Goal: Task Accomplishment & Management: Manage account settings

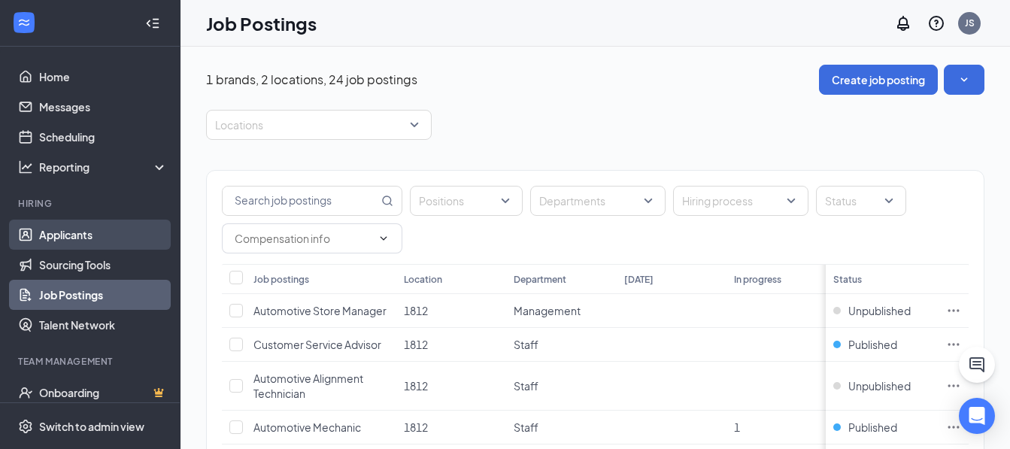
click at [62, 233] on link "Applicants" at bounding box center [103, 235] width 129 height 30
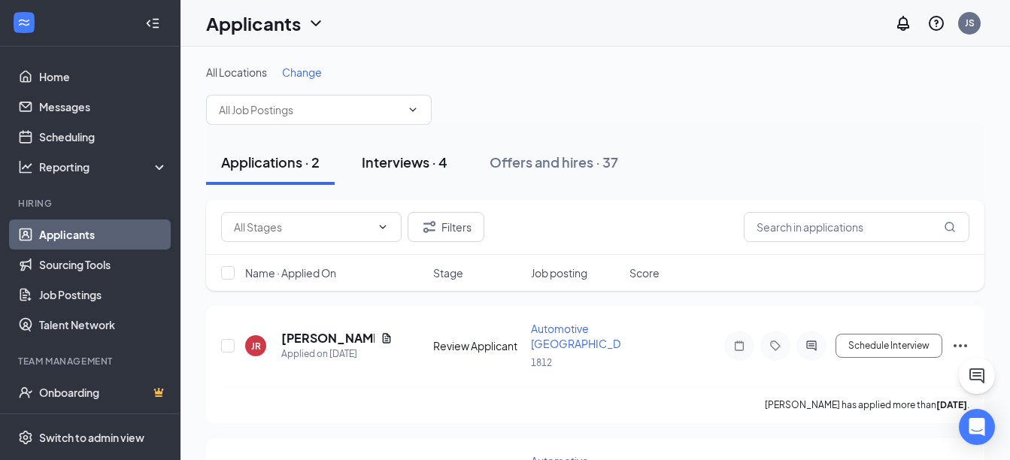
click at [393, 162] on div "Interviews · 4" at bounding box center [405, 162] width 86 height 19
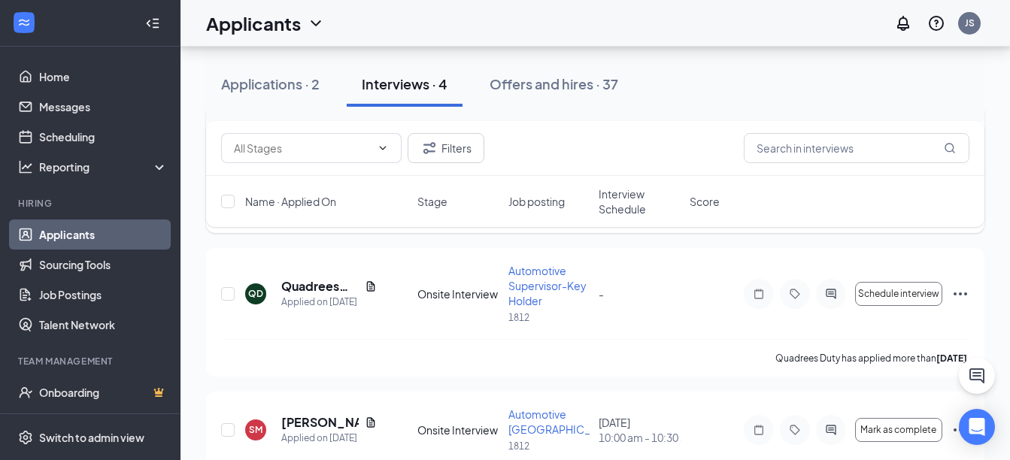
scroll to position [361, 0]
click at [959, 292] on icon "Ellipses" at bounding box center [960, 293] width 14 height 3
click at [959, 289] on icon "Ellipses" at bounding box center [960, 293] width 18 height 18
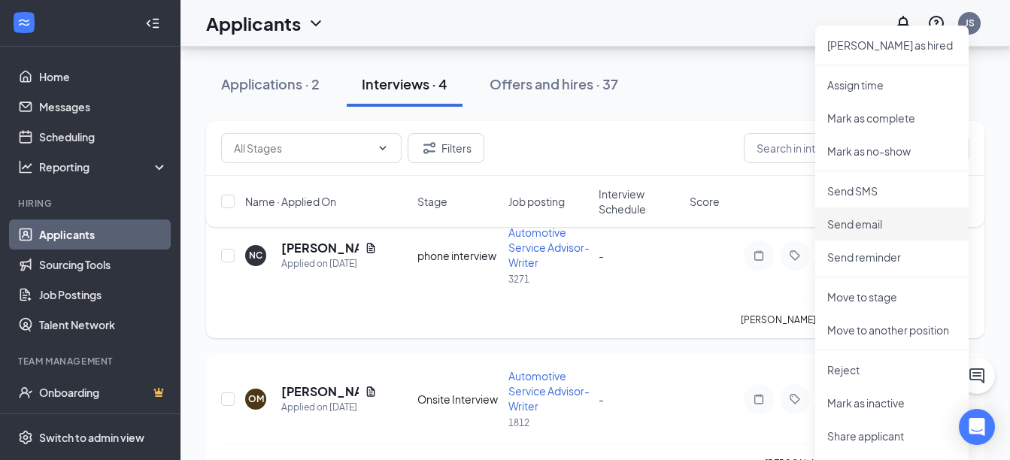
scroll to position [110, 0]
click at [883, 117] on p "Mark as complete" at bounding box center [891, 119] width 129 height 15
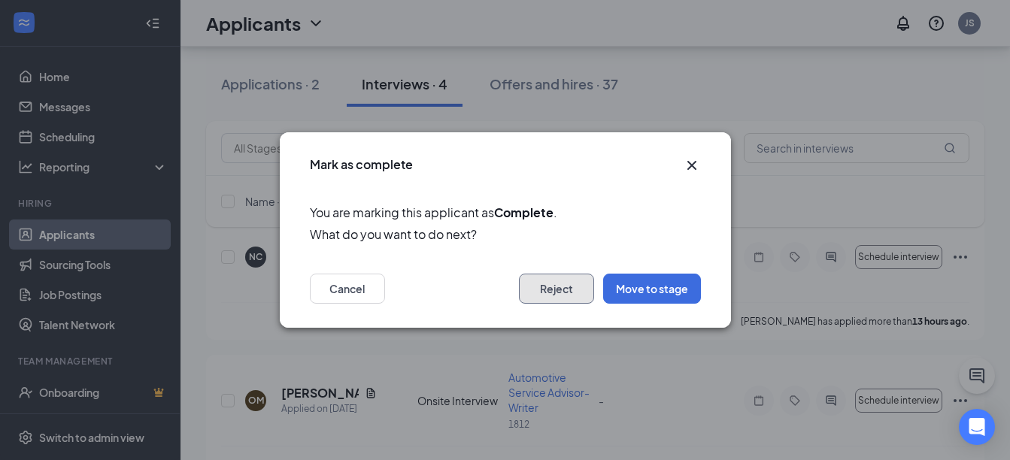
click at [554, 288] on button "Reject" at bounding box center [556, 289] width 75 height 30
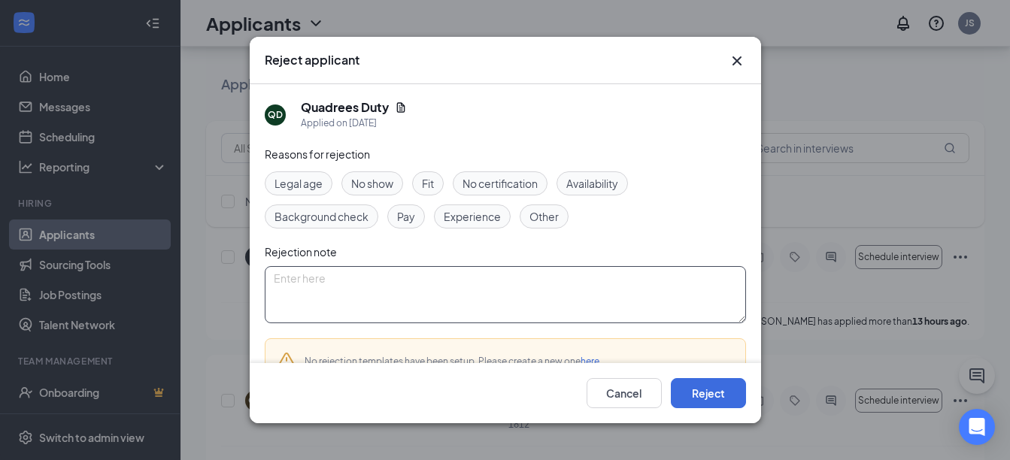
click at [369, 289] on textarea at bounding box center [505, 294] width 481 height 57
type textarea "Did not schedule an on site"
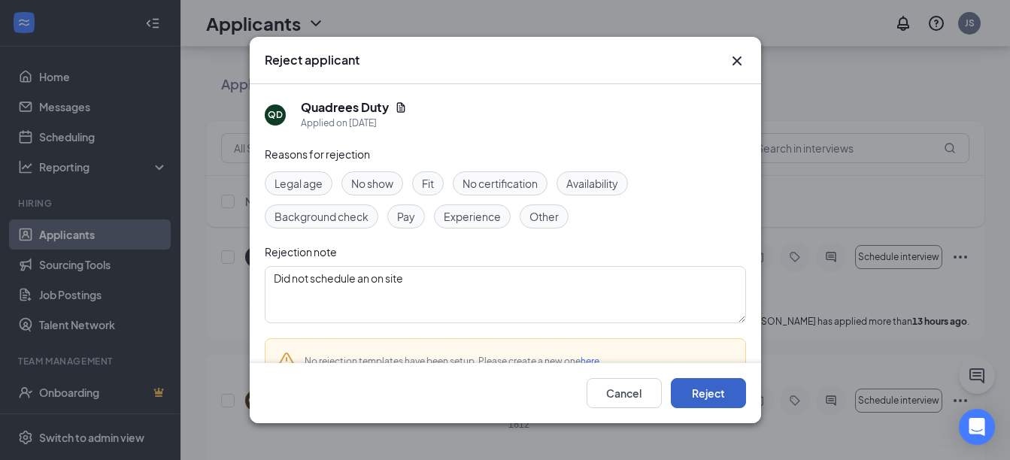
click at [719, 394] on button "Reject" at bounding box center [708, 393] width 75 height 30
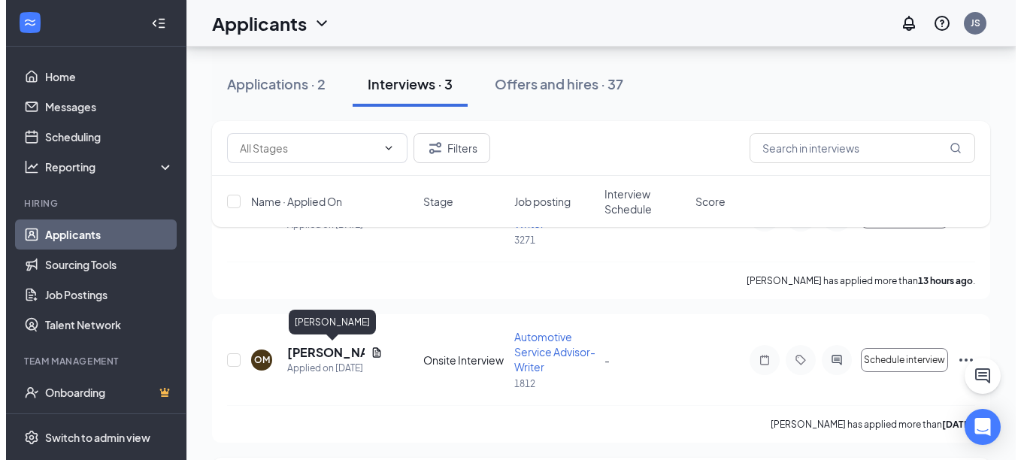
scroll to position [295, 0]
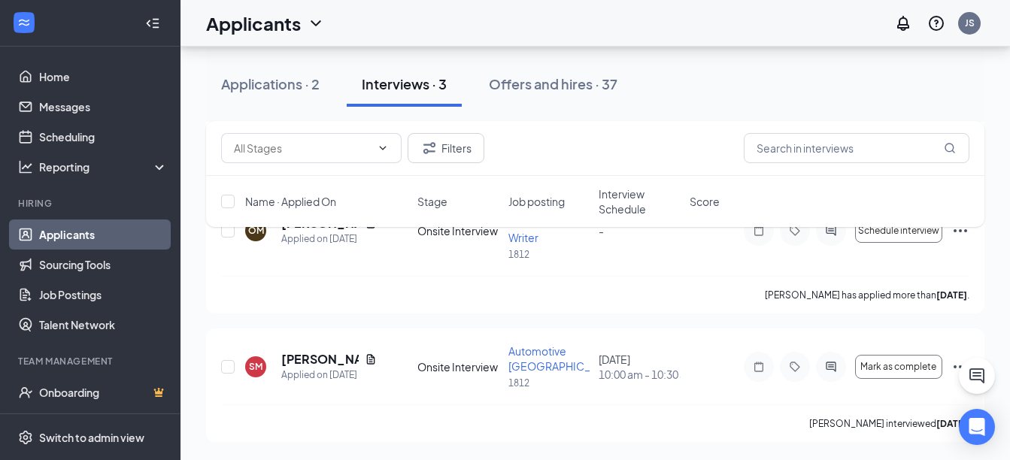
click at [959, 361] on div at bounding box center [977, 376] width 36 height 36
click at [310, 353] on h5 "[PERSON_NAME]" at bounding box center [319, 359] width 77 height 17
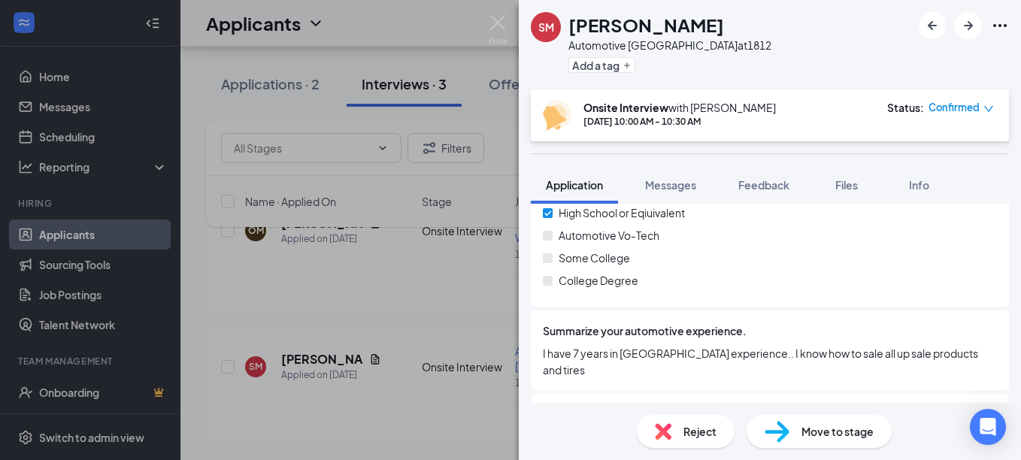
scroll to position [547, 0]
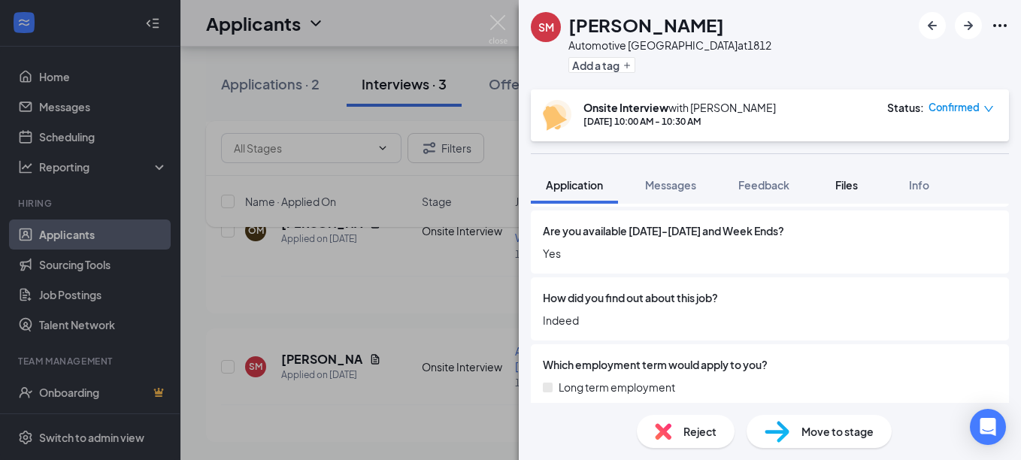
click at [853, 184] on span "Files" at bounding box center [846, 185] width 23 height 14
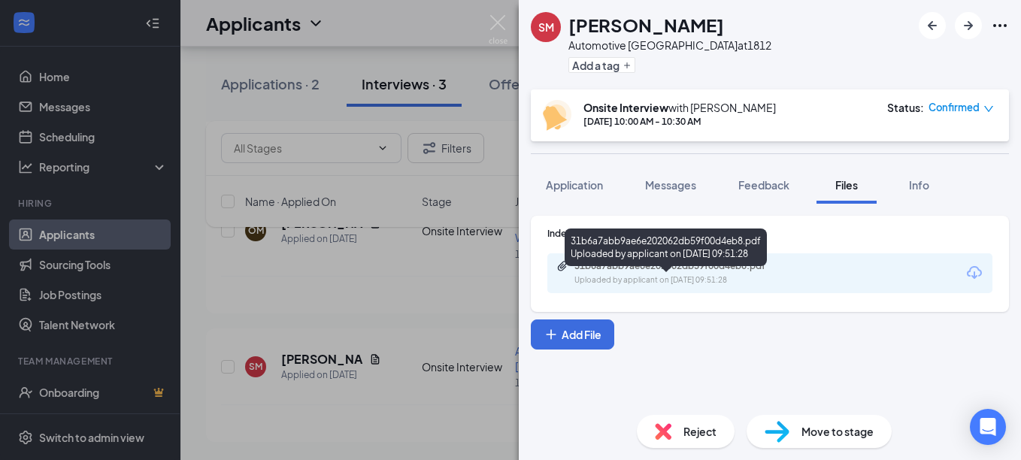
click at [638, 264] on div "31b6a7abb9ae6e202062db59f00d4eb8.pdf" at bounding box center [679, 266] width 211 height 12
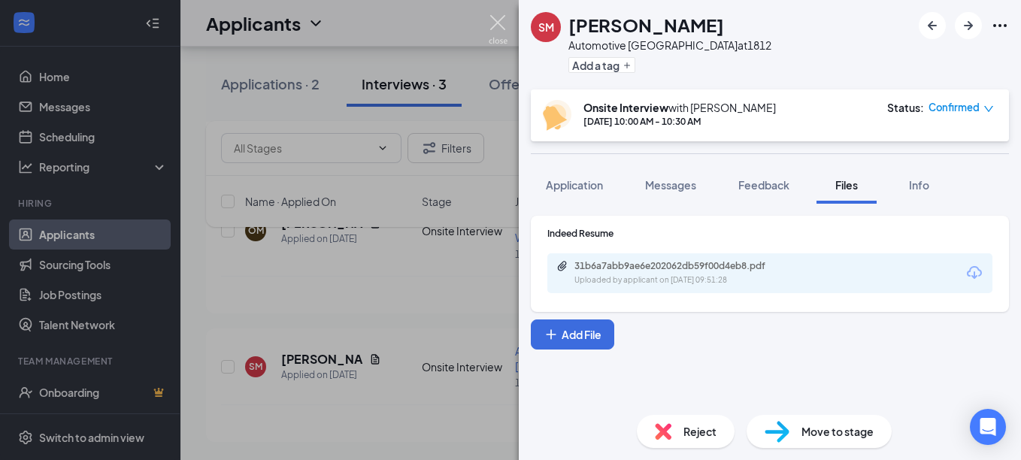
click at [502, 21] on img at bounding box center [498, 29] width 19 height 29
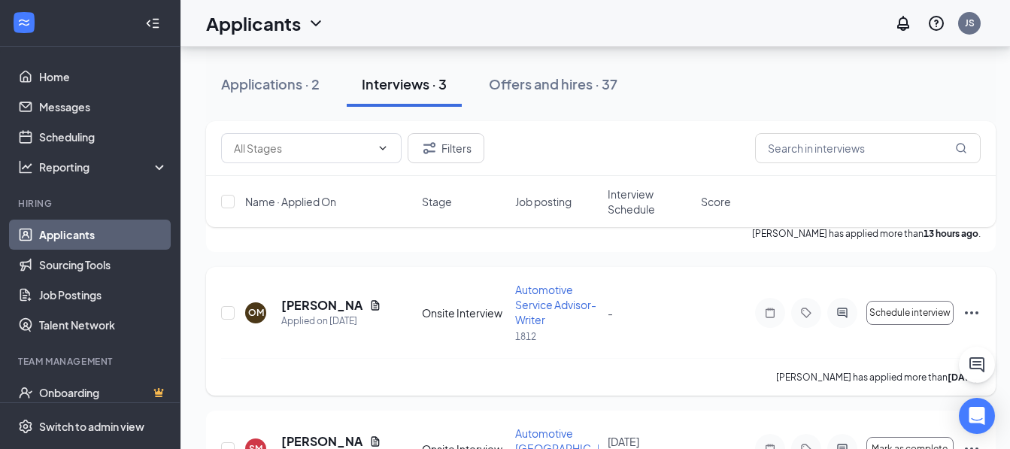
scroll to position [186, 0]
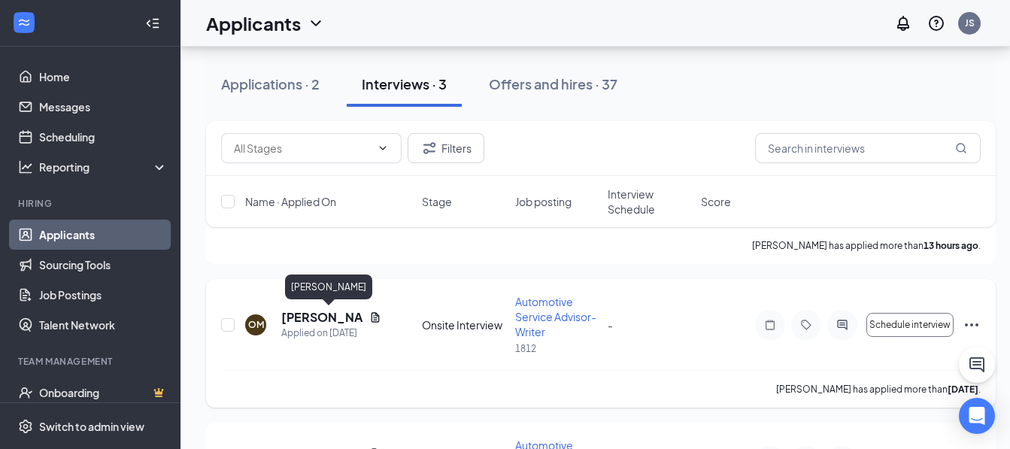
click at [300, 317] on h5 "[PERSON_NAME]" at bounding box center [322, 317] width 82 height 17
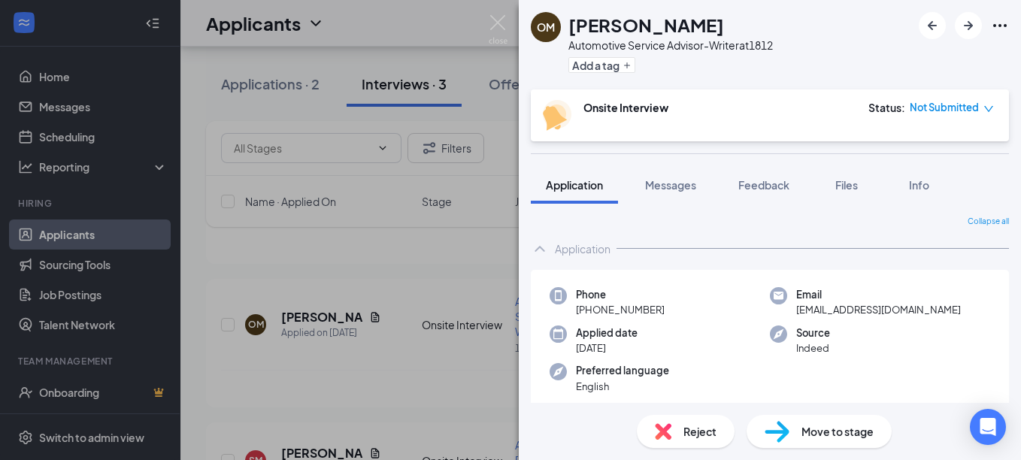
click at [700, 429] on span "Reject" at bounding box center [700, 431] width 33 height 17
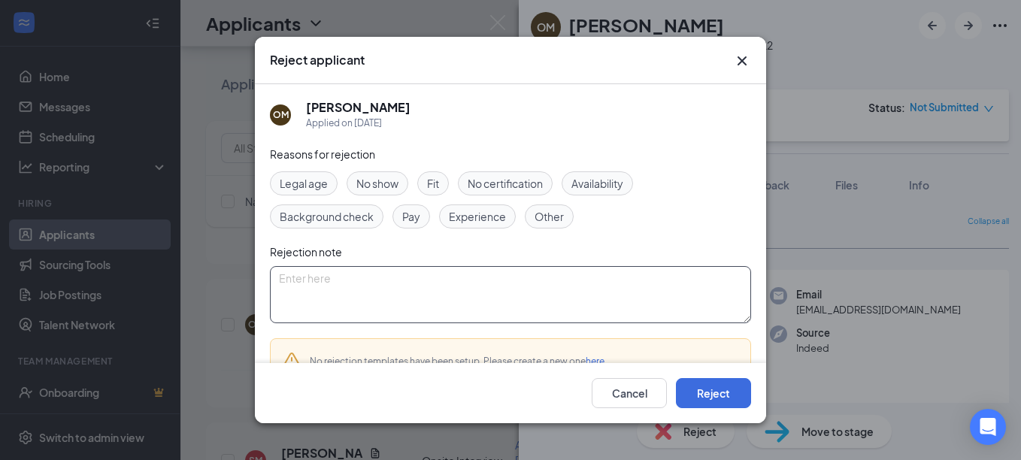
click at [417, 293] on textarea at bounding box center [510, 294] width 481 height 57
type textarea "Did not schedule on site interview"
click at [705, 390] on button "Reject" at bounding box center [713, 393] width 75 height 30
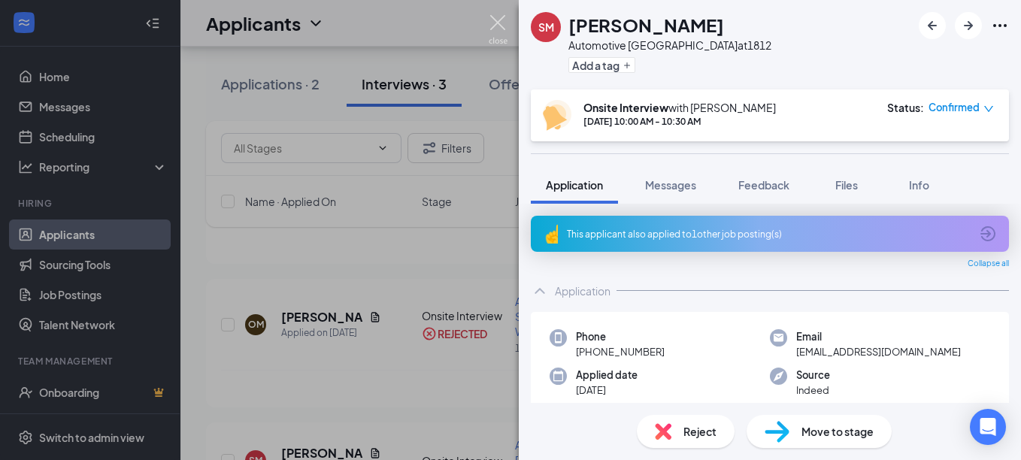
click at [490, 17] on img at bounding box center [498, 29] width 19 height 29
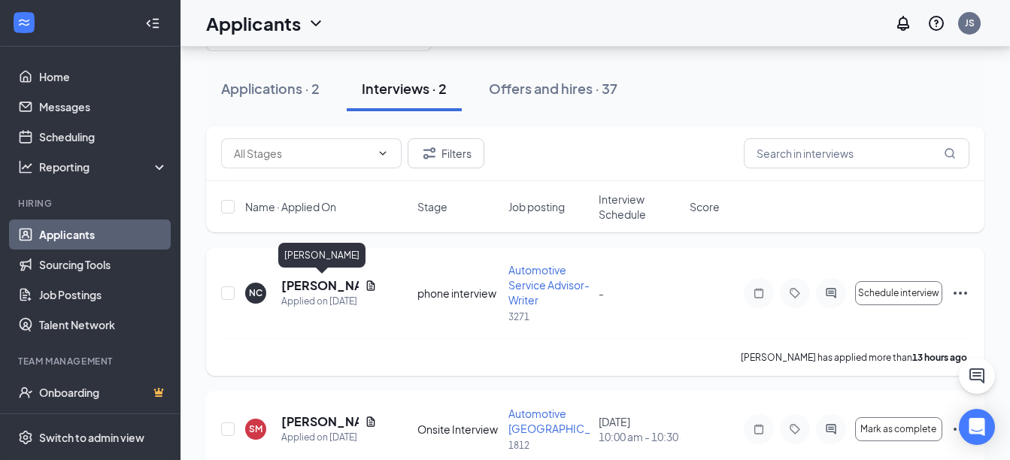
scroll to position [74, 0]
click at [275, 87] on div "Applications · 2" at bounding box center [270, 87] width 99 height 19
